Goal: Information Seeking & Learning: Learn about a topic

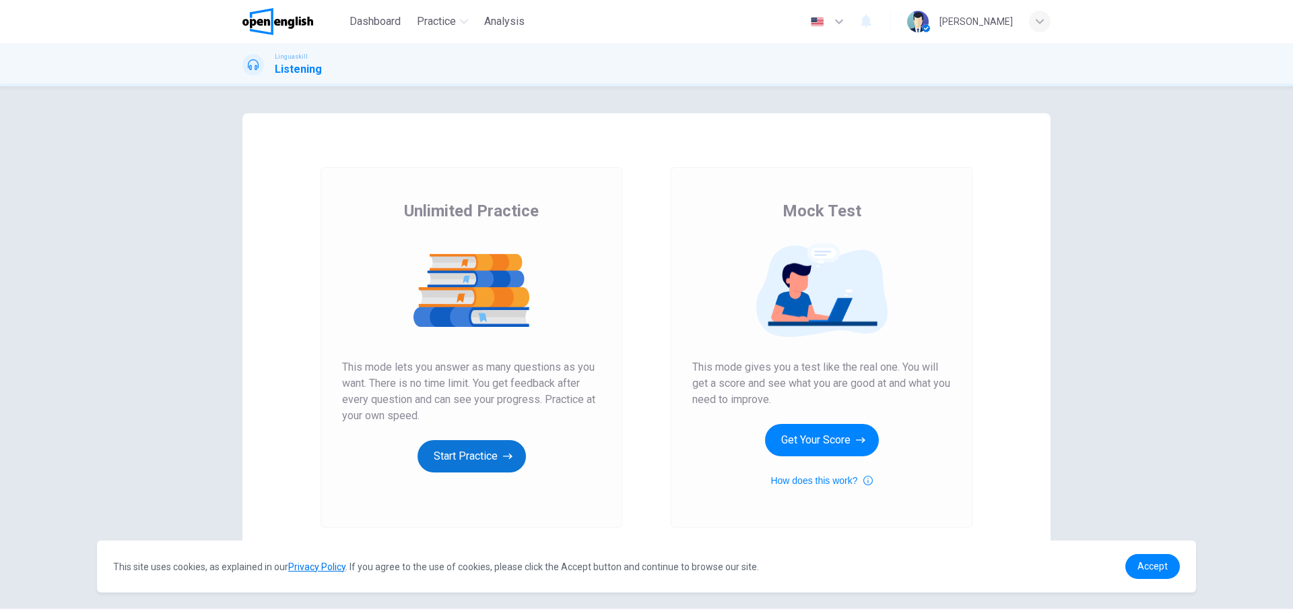
click at [452, 455] on button "Start Practice" at bounding box center [472, 456] width 108 height 32
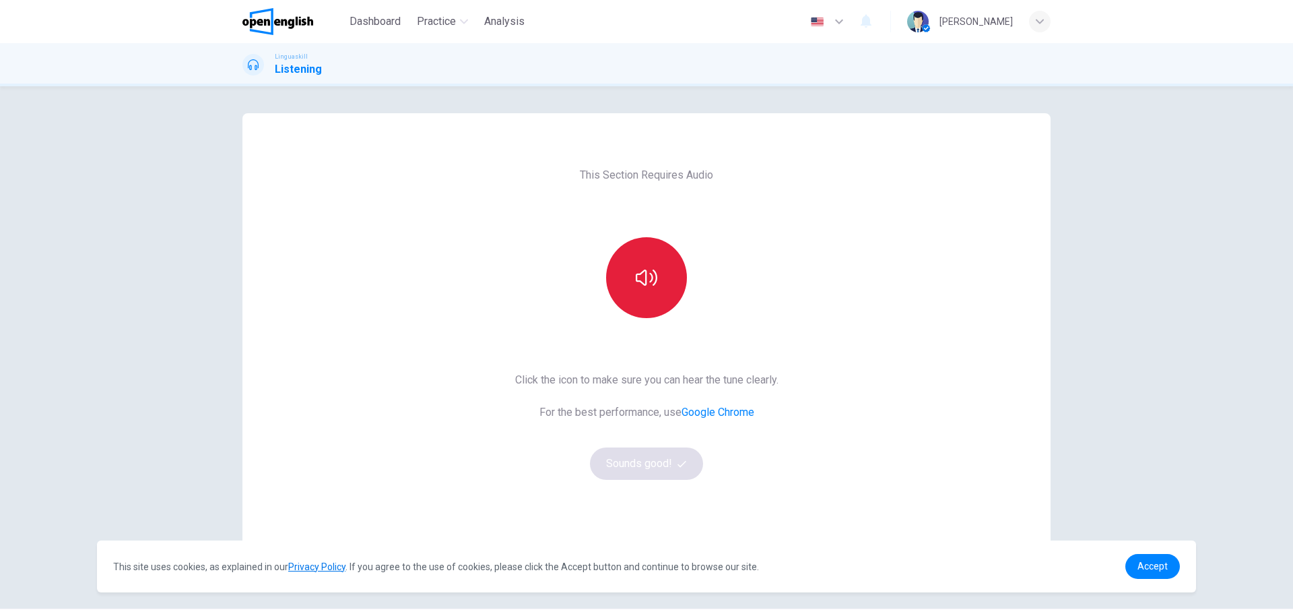
click at [646, 272] on icon "button" at bounding box center [647, 278] width 22 height 22
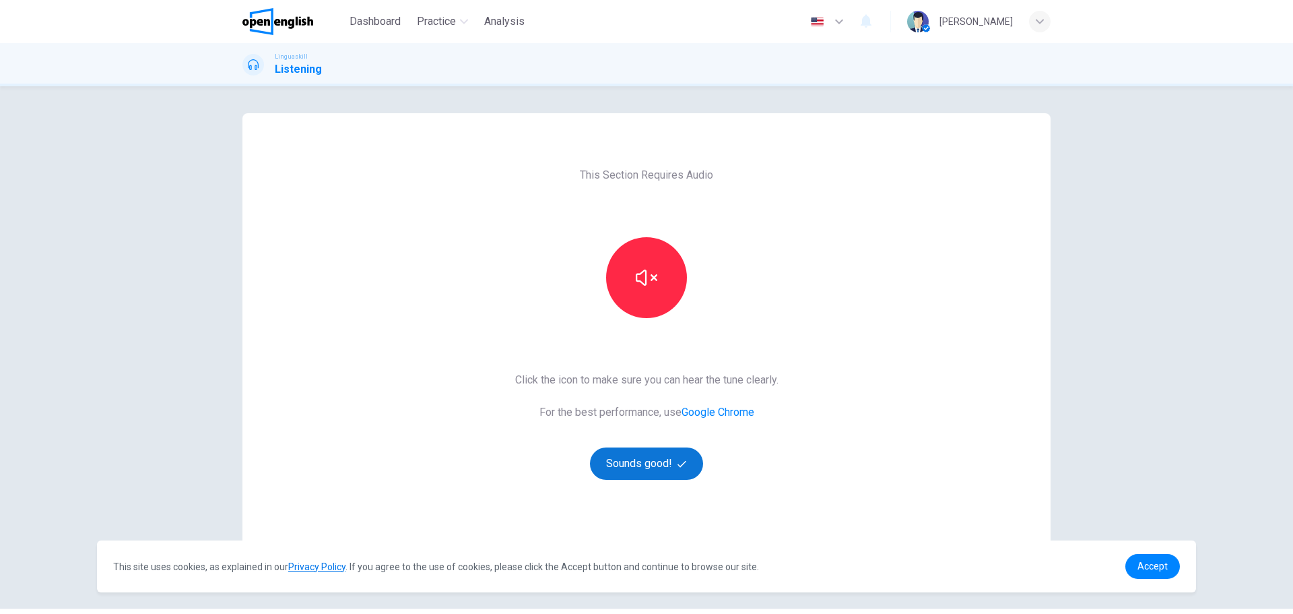
click at [650, 462] on button "Sounds good!" at bounding box center [646, 463] width 113 height 32
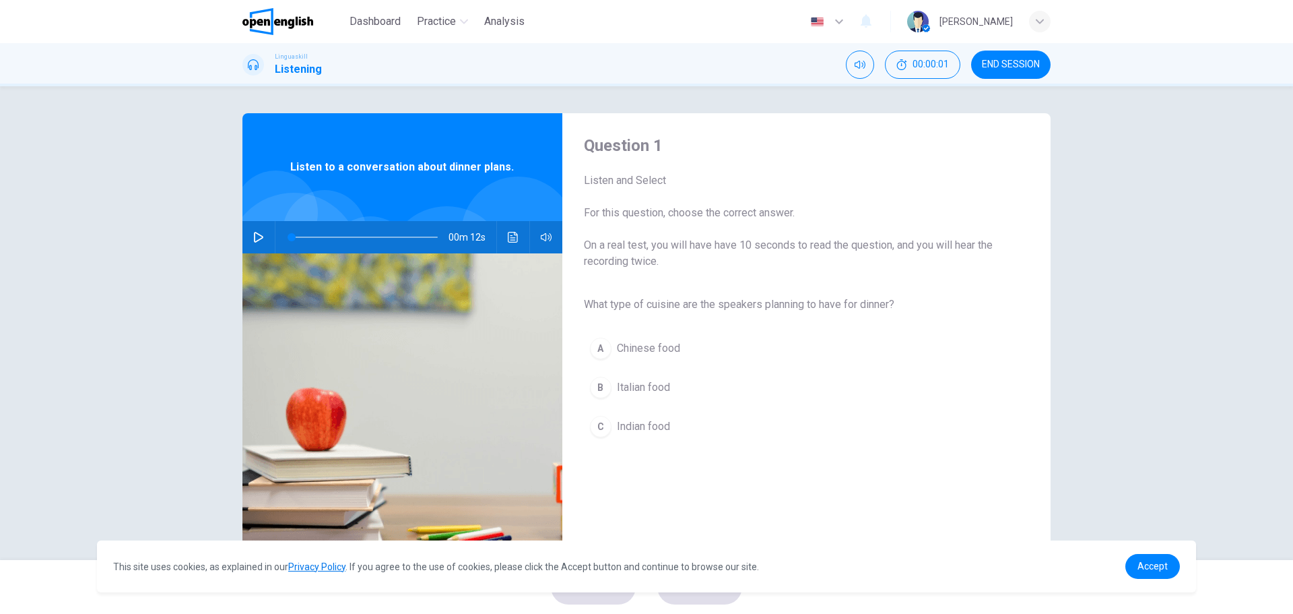
click at [260, 243] on button "button" at bounding box center [259, 237] width 22 height 32
click at [256, 243] on button "button" at bounding box center [259, 237] width 22 height 32
click at [255, 236] on icon "button" at bounding box center [258, 237] width 11 height 11
type input "*"
click at [606, 389] on div "B" at bounding box center [601, 388] width 22 height 22
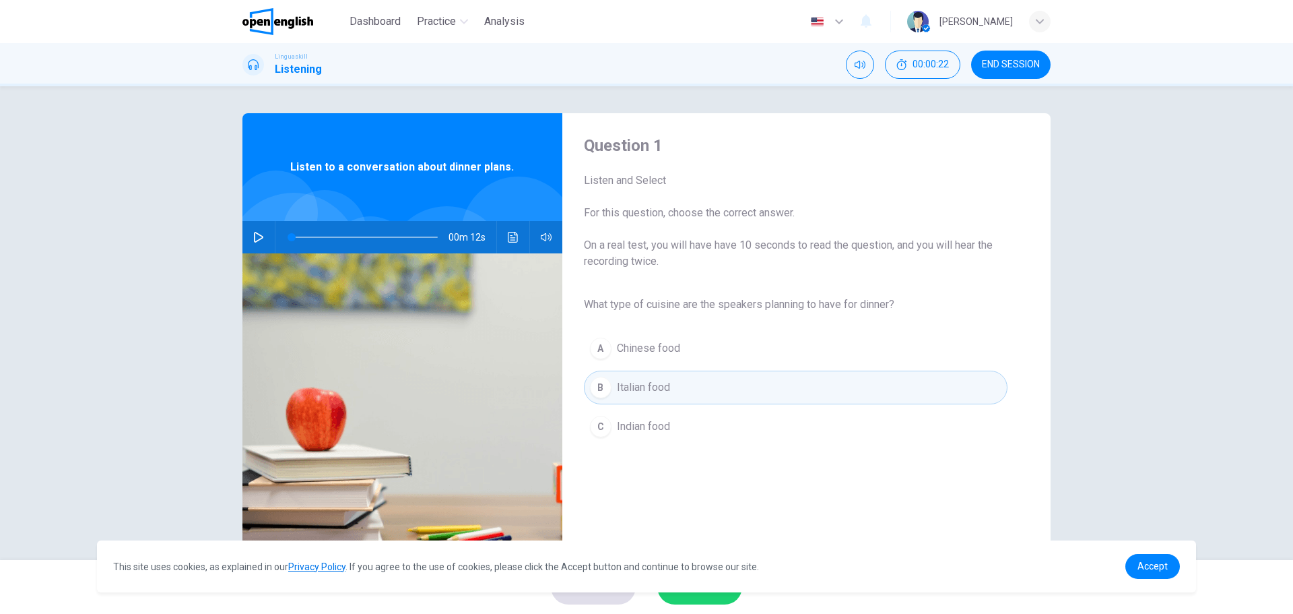
scroll to position [49, 0]
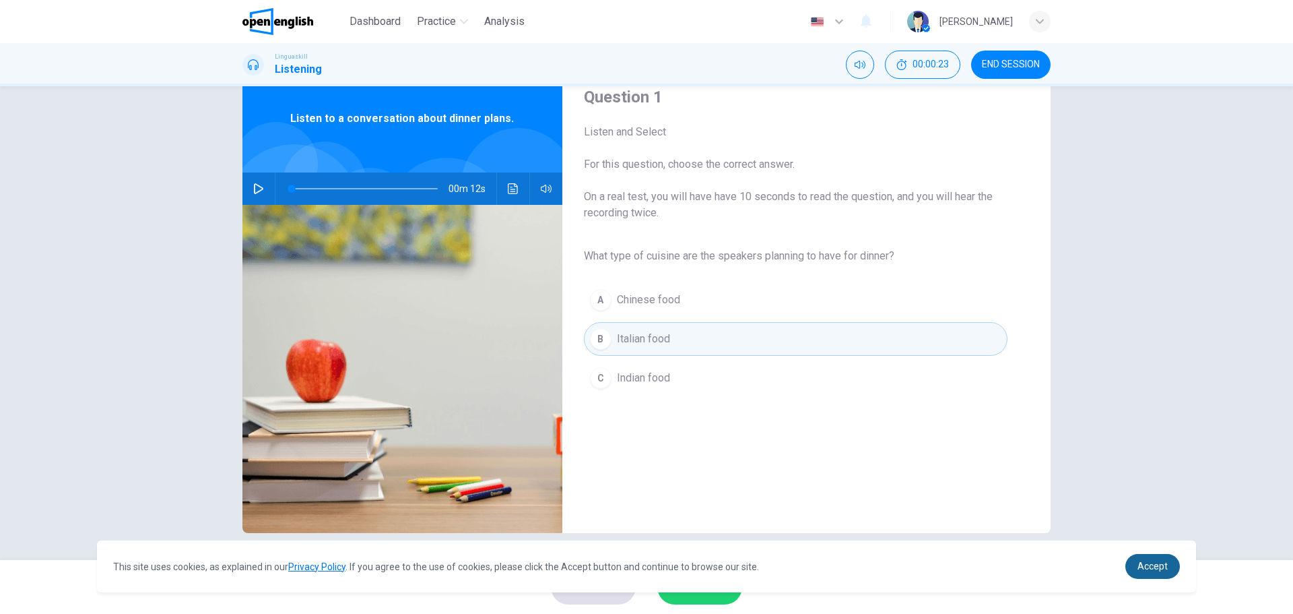
click at [1152, 560] on link "Accept" at bounding box center [1153, 566] width 55 height 25
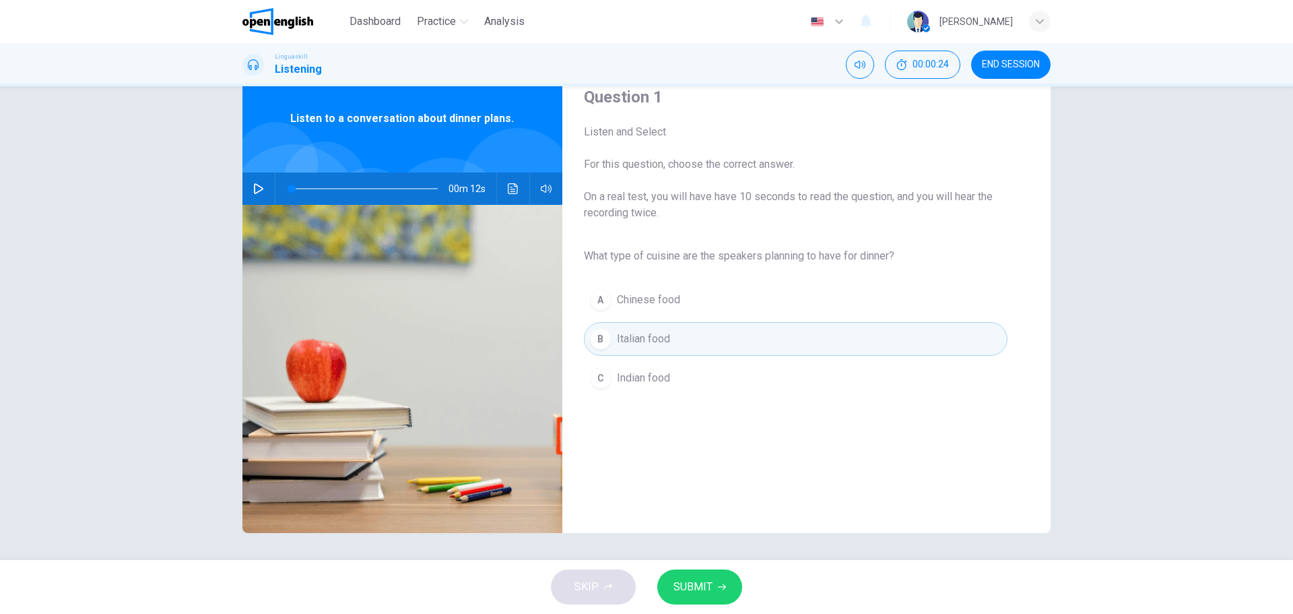
click at [696, 587] on span "SUBMIT" at bounding box center [693, 586] width 39 height 19
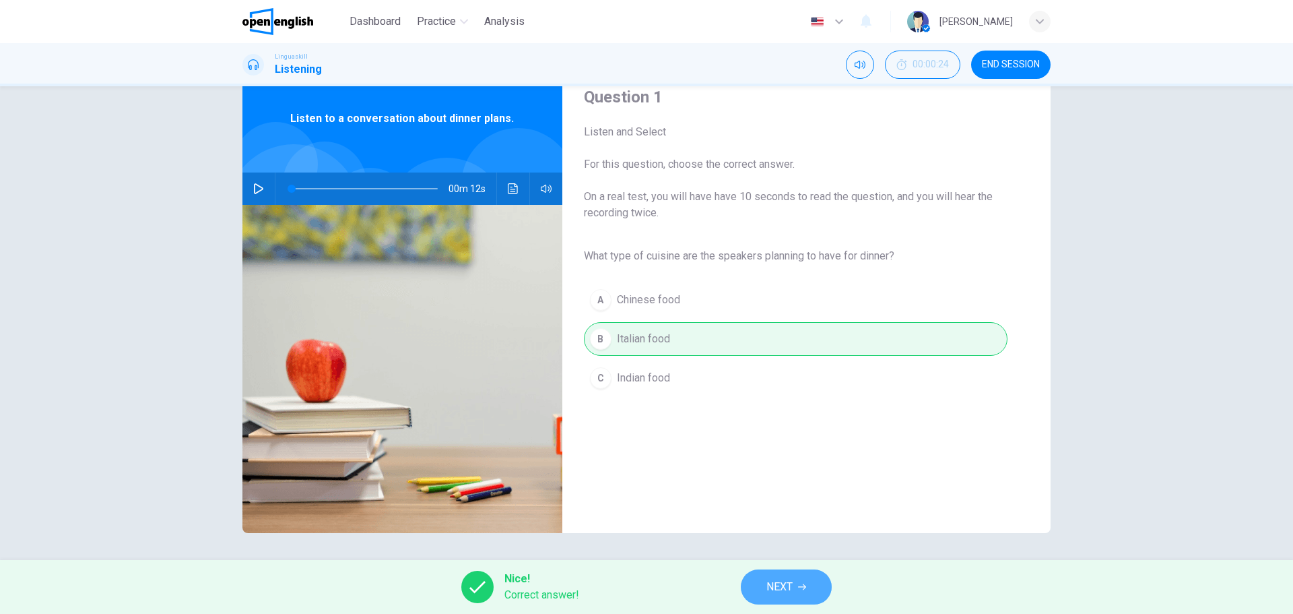
click at [786, 589] on span "NEXT" at bounding box center [780, 586] width 26 height 19
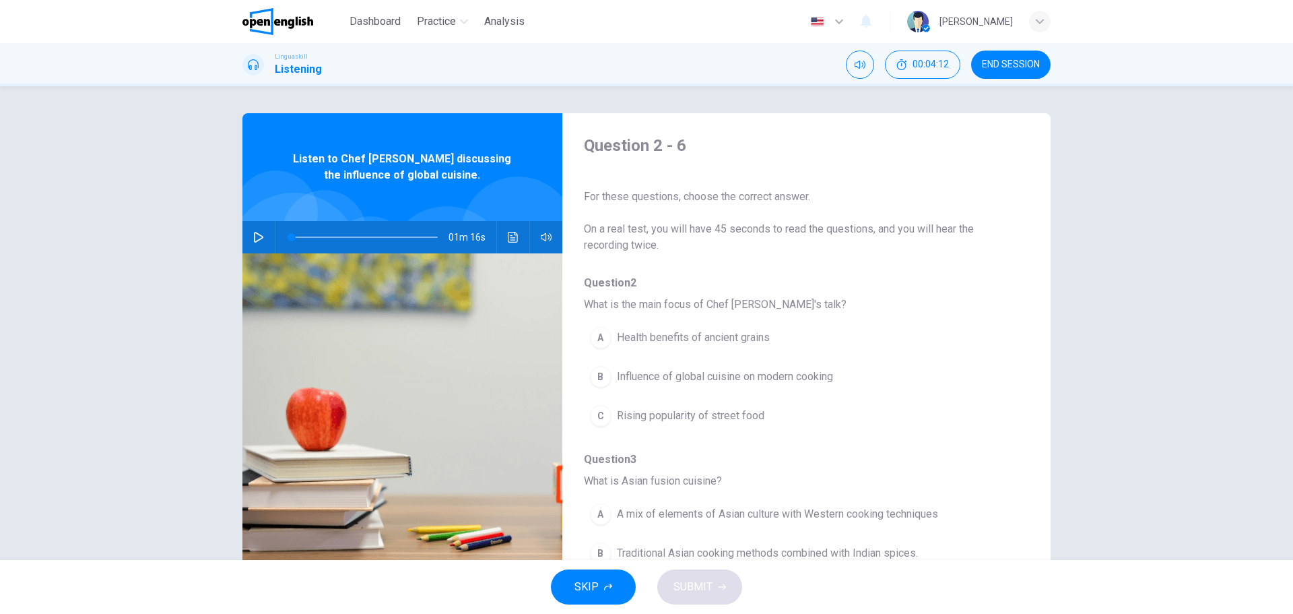
click at [254, 235] on icon "button" at bounding box center [258, 237] width 9 height 11
type input "**"
